Goal: Check status: Check status

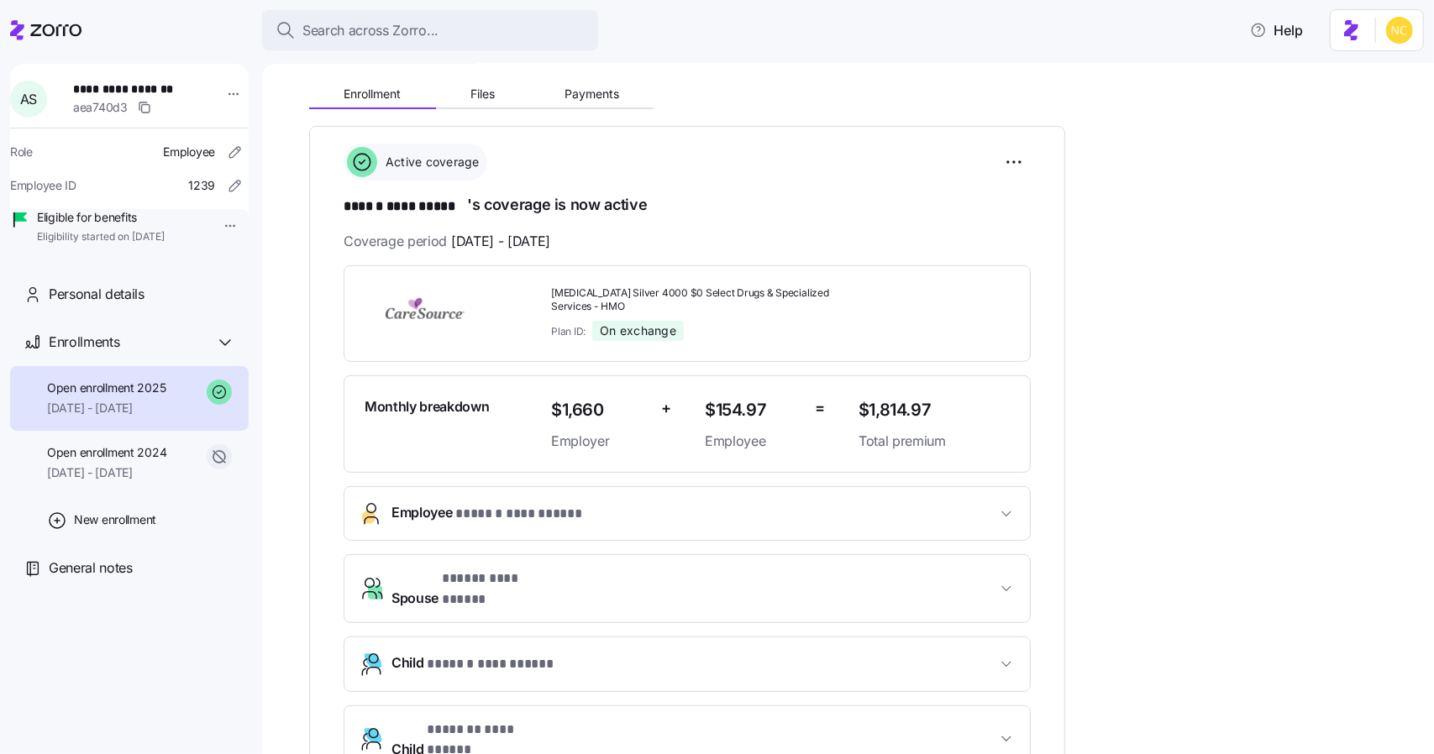
scroll to position [170, 0]
click at [608, 79] on div "Enrollment Files Payments" at bounding box center [687, 90] width 756 height 35
click at [593, 100] on button "Payments" at bounding box center [591, 93] width 124 height 25
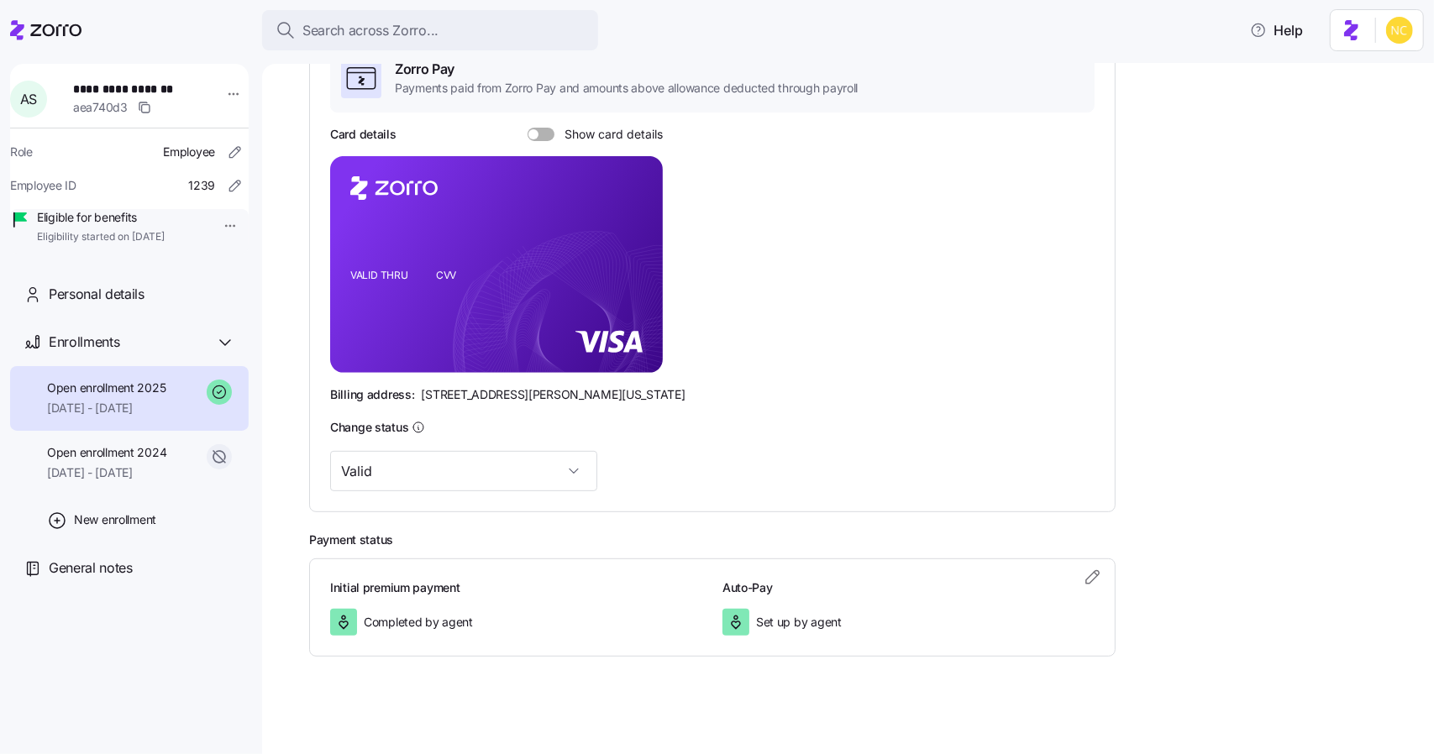
scroll to position [300, 0]
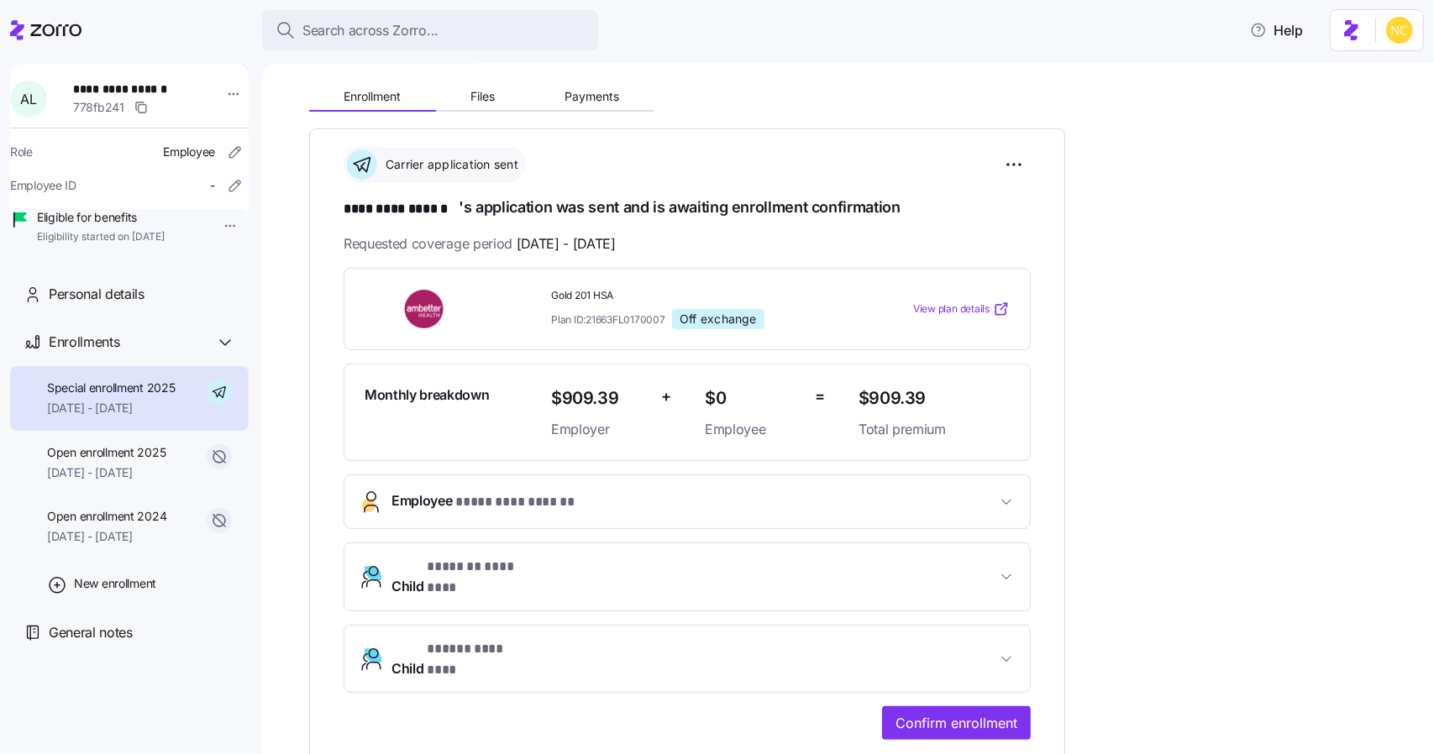
scroll to position [168, 0]
